Goal: Navigation & Orientation: Find specific page/section

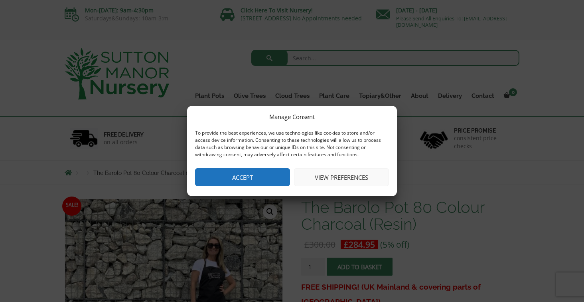
click at [265, 174] on button "Accept" at bounding box center [242, 177] width 95 height 18
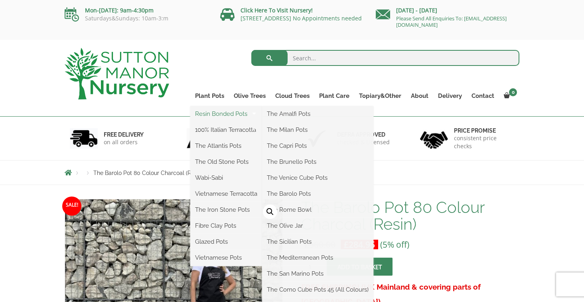
click at [221, 114] on link "Resin Bonded Pots" at bounding box center [226, 114] width 72 height 12
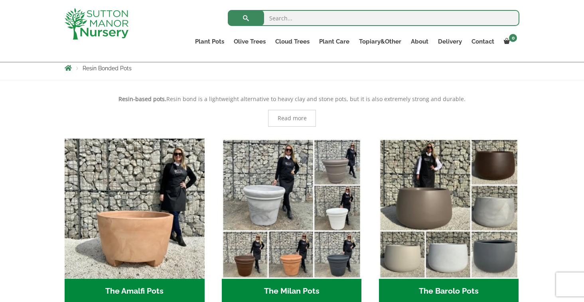
scroll to position [142, 0]
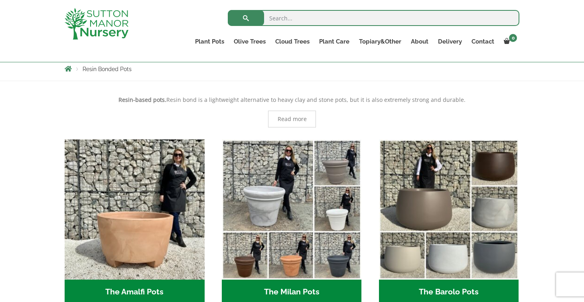
click at [454, 287] on h2 "The Barolo Pots (36)" at bounding box center [449, 291] width 140 height 25
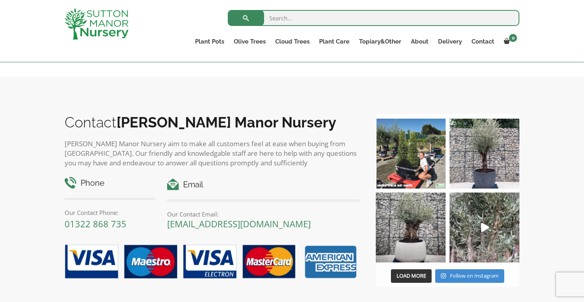
scroll to position [579, 0]
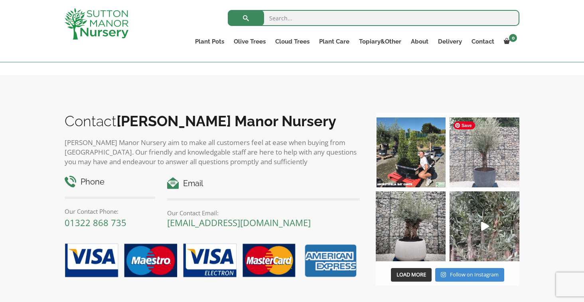
click at [486, 164] on img at bounding box center [485, 152] width 70 height 70
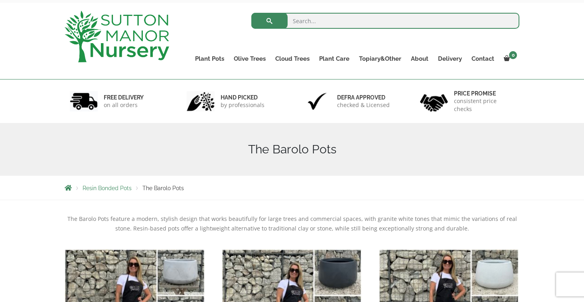
scroll to position [0, 0]
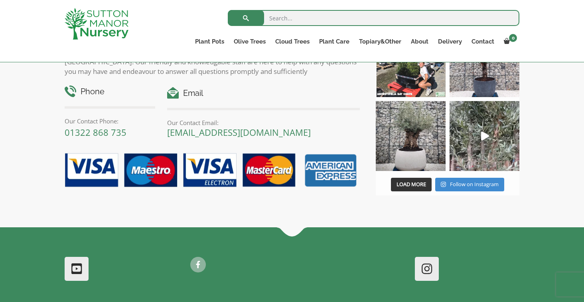
scroll to position [1407, 0]
